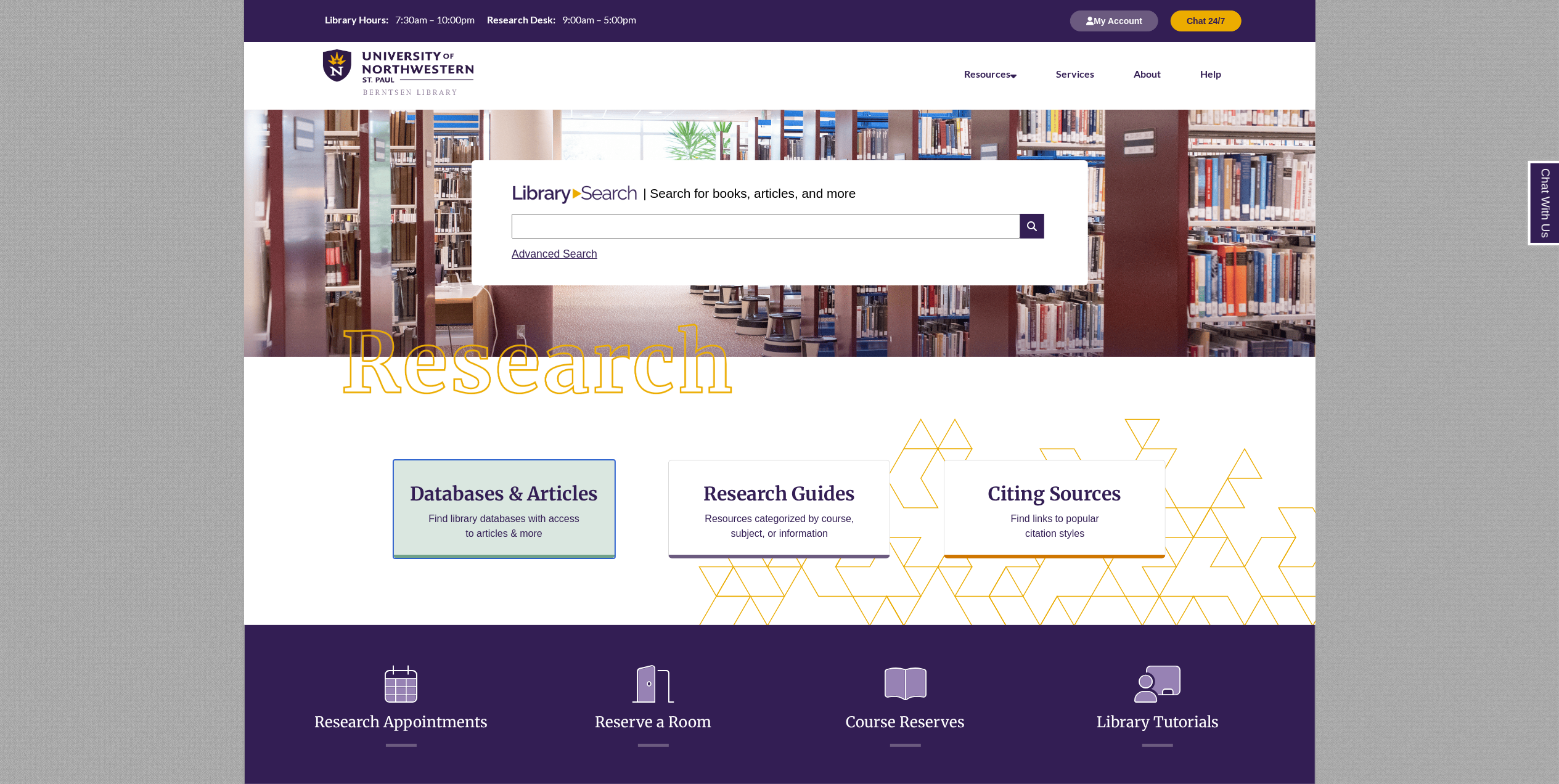
click at [541, 496] on h3 "Databases & Articles" at bounding box center [504, 493] width 201 height 23
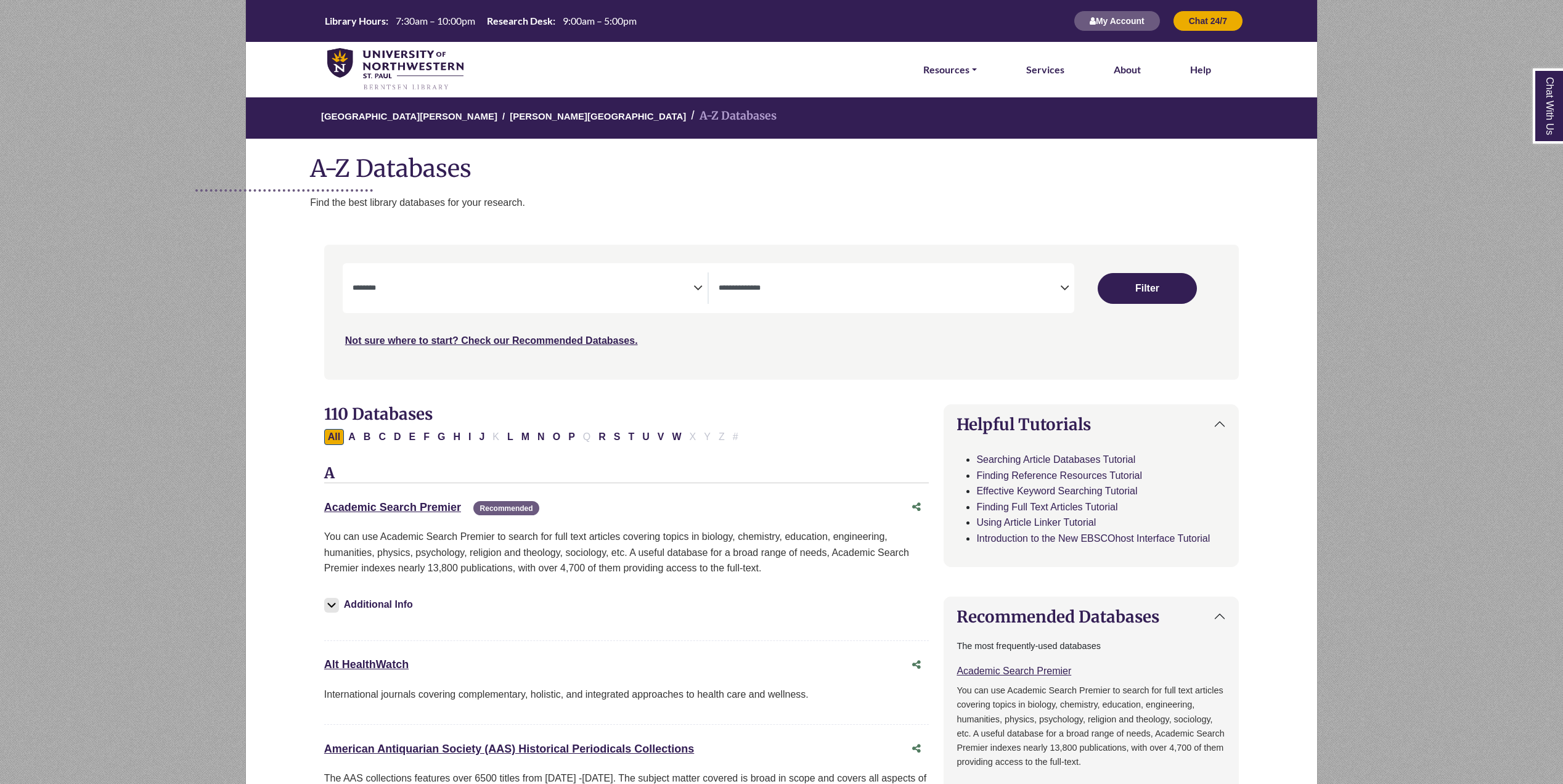
select select "Database Subject Filter"
select select "Database Types Filter"
click at [428, 434] on button "F" at bounding box center [426, 437] width 14 height 16
select select "Database Subject Filter"
select select "Database Types Filter"
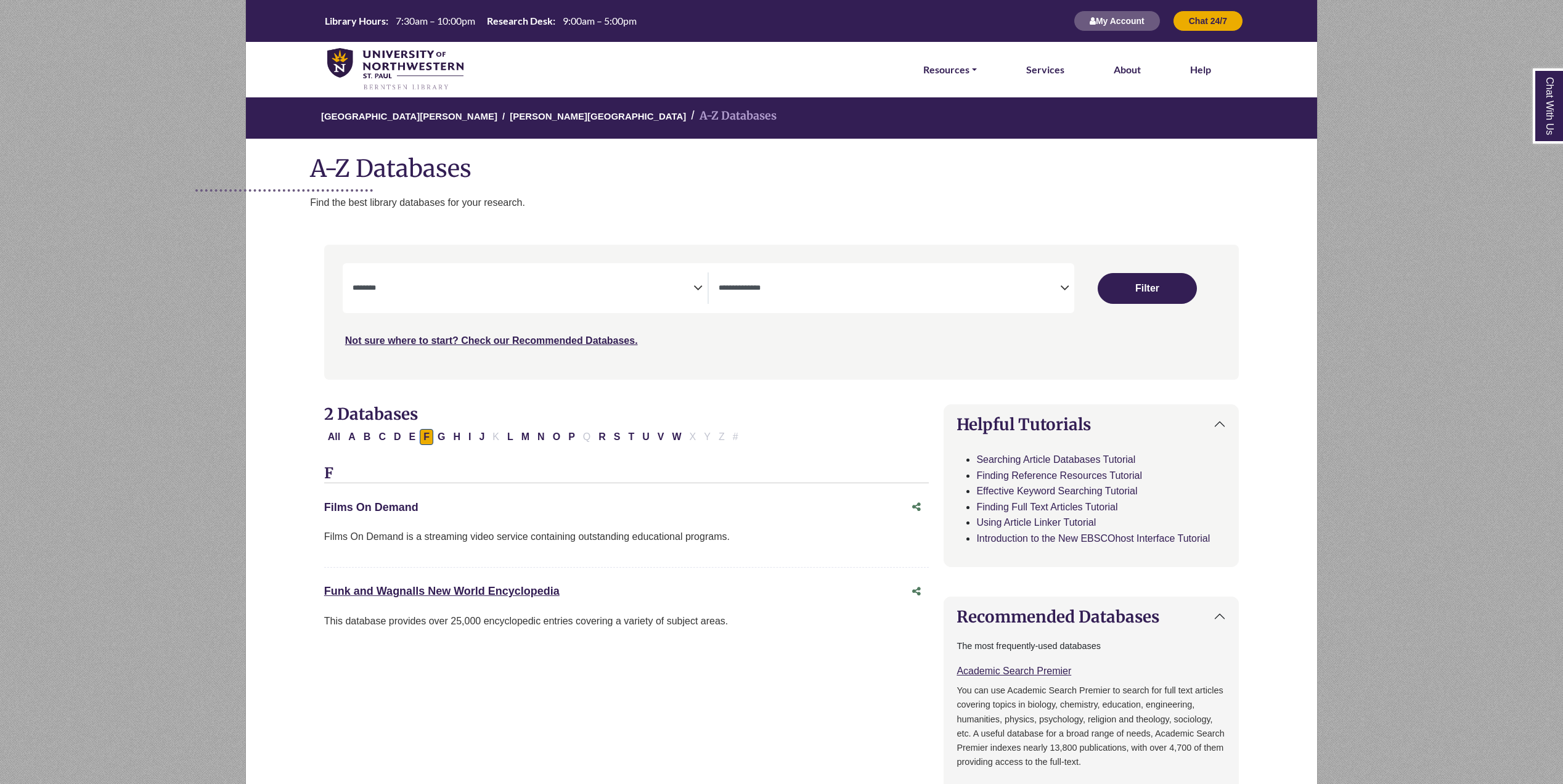
click at [397, 501] on link "Films On Demand This link opens in a new window" at bounding box center [371, 507] width 95 height 13
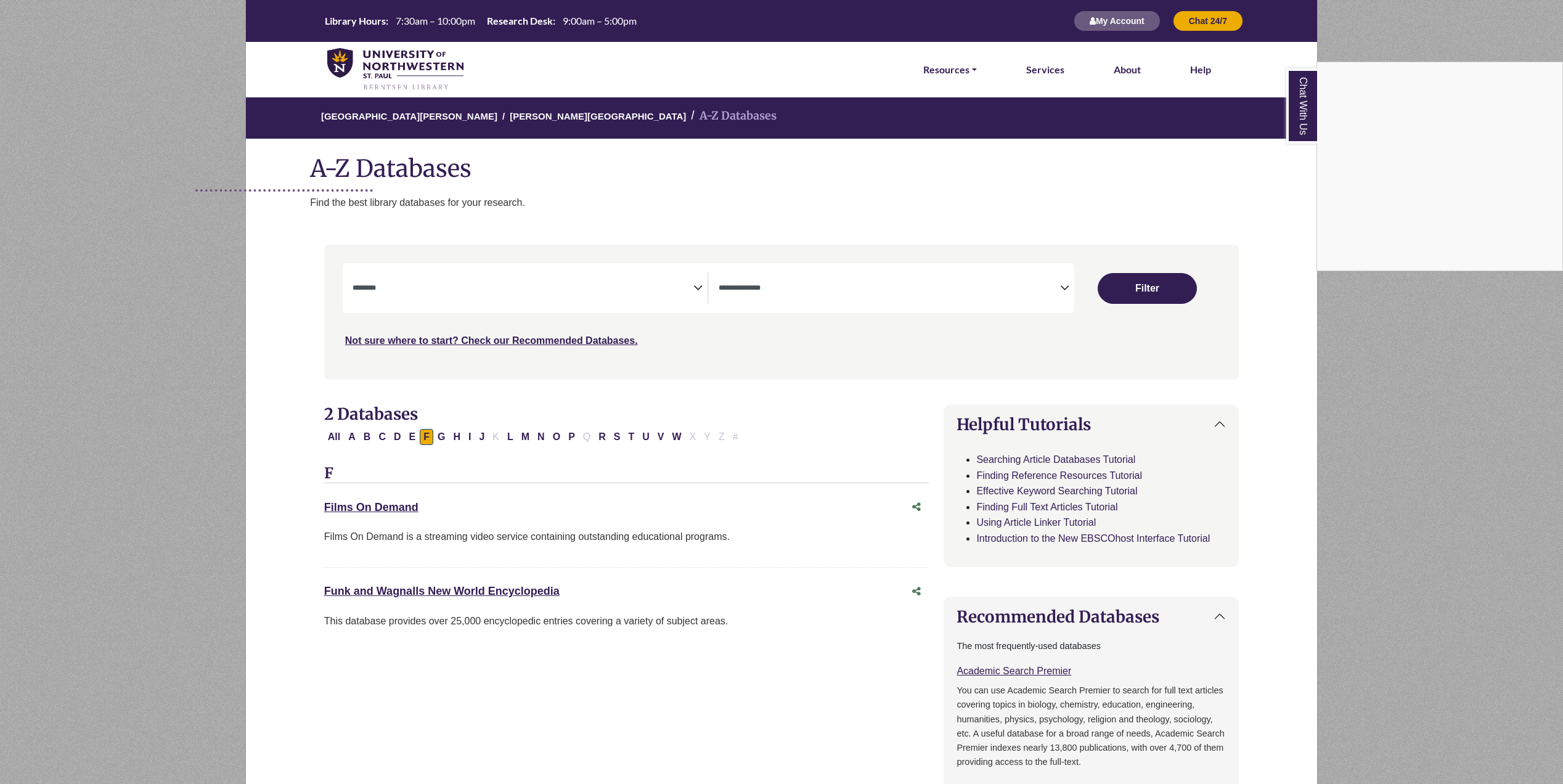
select select "Database Subject Filter"
select select "Database Types Filter"
